Goal: Task Accomplishment & Management: Use online tool/utility

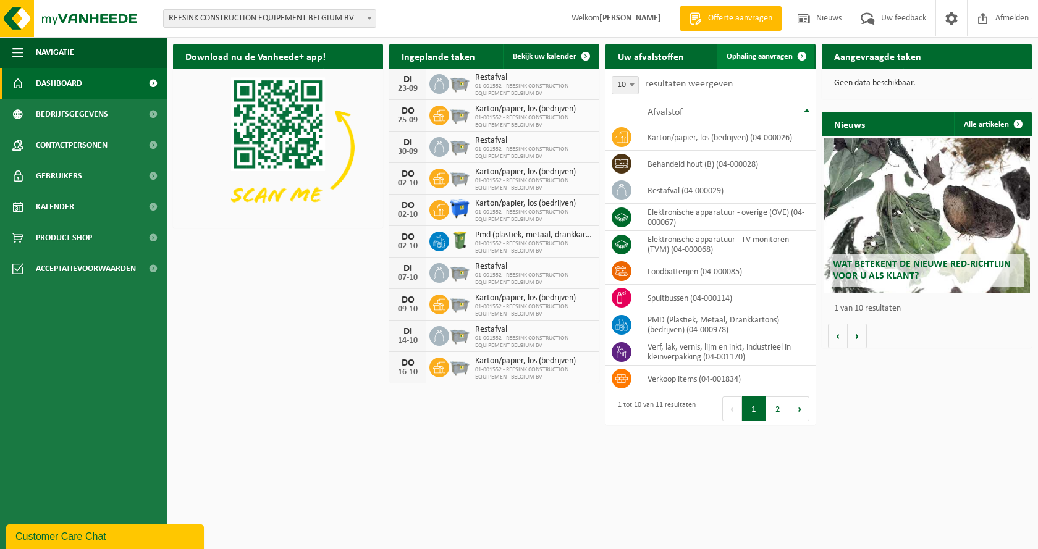
click at [768, 54] on span "Ophaling aanvragen" at bounding box center [759, 56] width 66 height 8
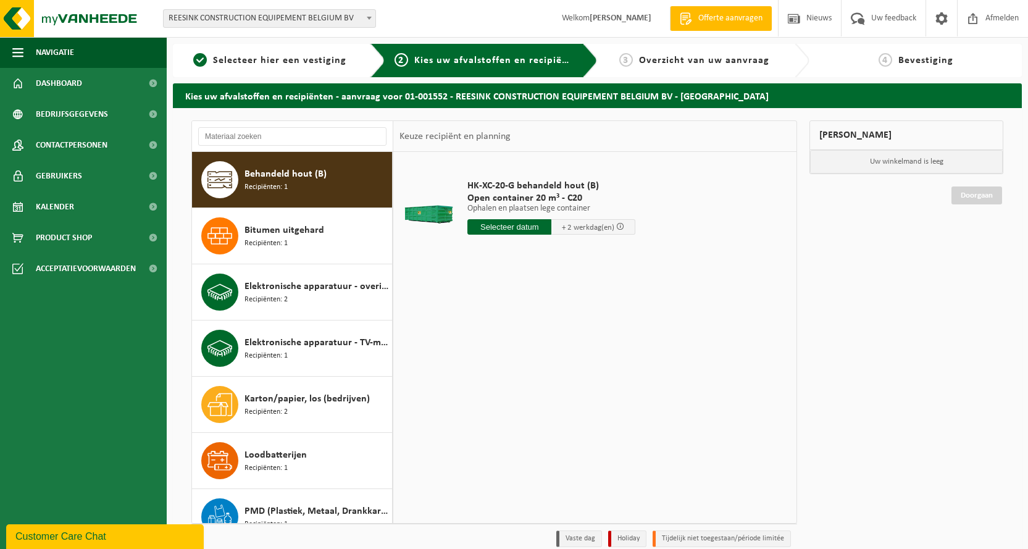
click at [290, 183] on div "Behandeld hout (B) Recipiënten: 1" at bounding box center [317, 179] width 145 height 37
click at [518, 232] on input "text" at bounding box center [509, 226] width 84 height 15
click at [505, 359] on div "23" at bounding box center [501, 356] width 22 height 20
type input "Van 2025-09-23"
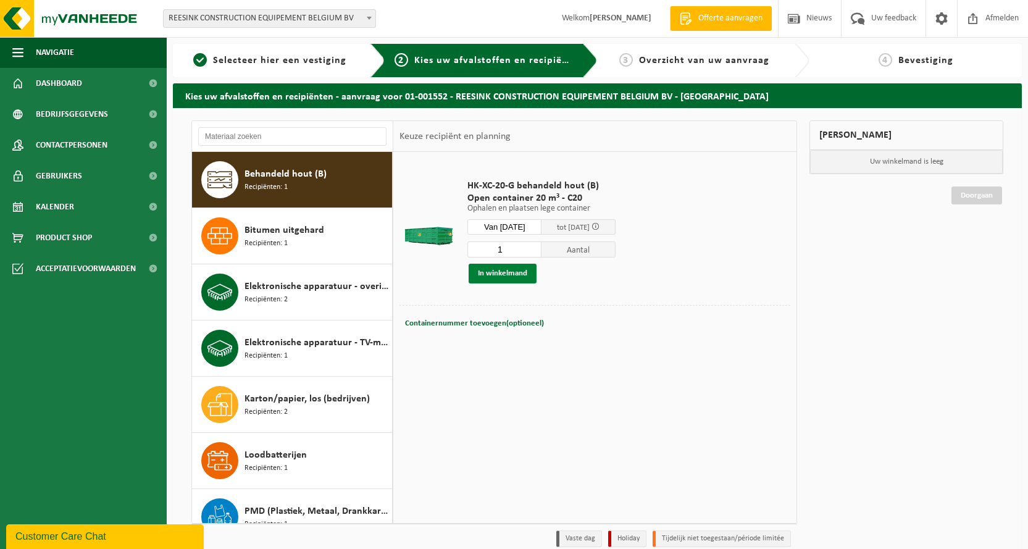
click at [513, 273] on button "In winkelmand" at bounding box center [503, 274] width 68 height 20
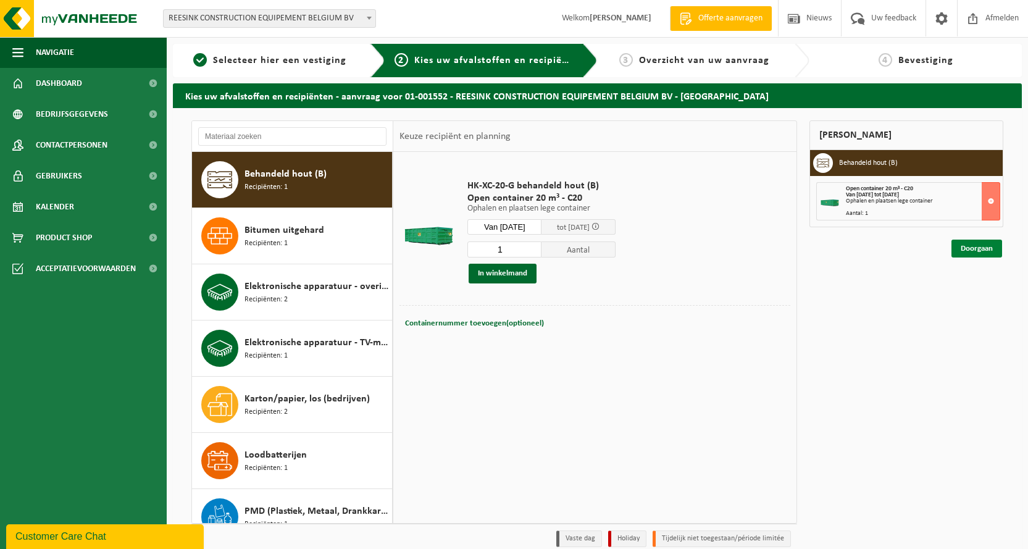
click at [971, 253] on link "Doorgaan" at bounding box center [977, 249] width 51 height 18
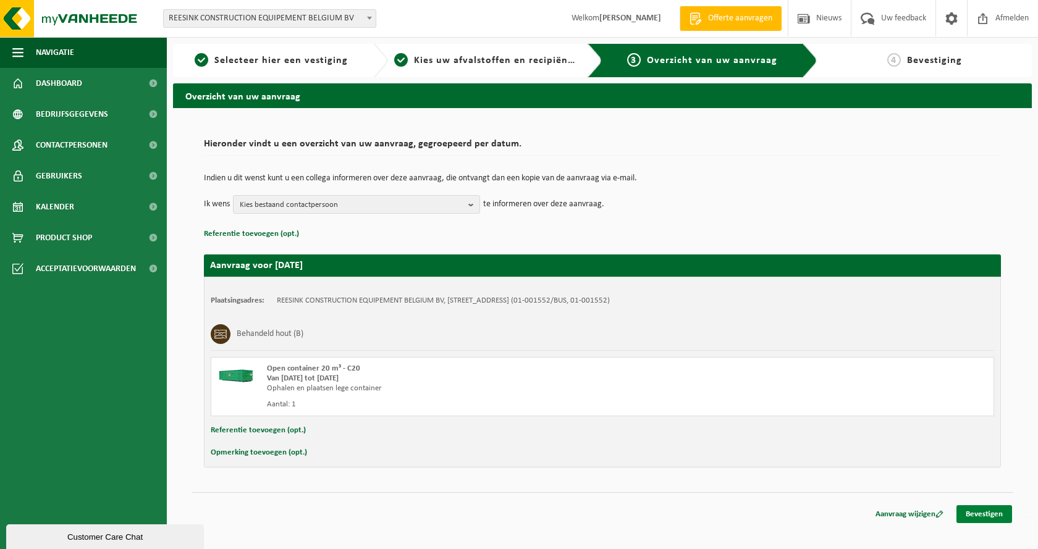
click at [975, 516] on link "Bevestigen" at bounding box center [984, 514] width 56 height 18
